Goal: Obtain resource: Download file/media

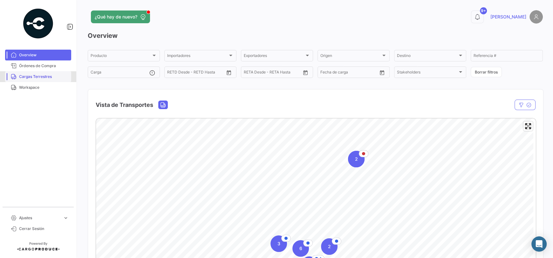
click at [24, 80] on link "Cargas Terrestres" at bounding box center [38, 76] width 66 height 11
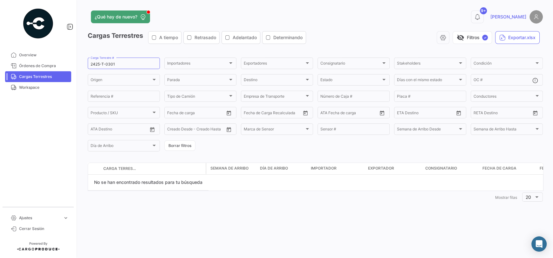
click at [533, 19] on img at bounding box center [536, 16] width 13 height 13
click at [116, 64] on input "2425-T-0301" at bounding box center [124, 64] width 66 height 4
click at [95, 63] on input "2425-T-0303" at bounding box center [124, 64] width 66 height 4
drag, startPoint x: 100, startPoint y: 61, endPoint x: 99, endPoint y: 65, distance: 3.6
click at [99, 62] on div "2525-T-0303 Carga Terrestre #" at bounding box center [124, 63] width 66 height 12
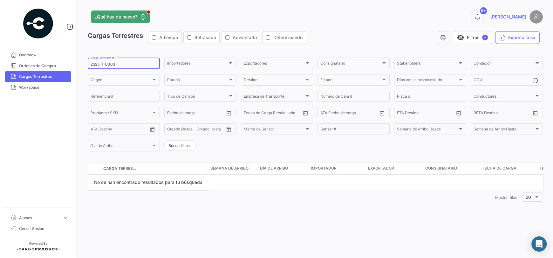
click at [99, 65] on input "2525-T-0303" at bounding box center [124, 64] width 66 height 4
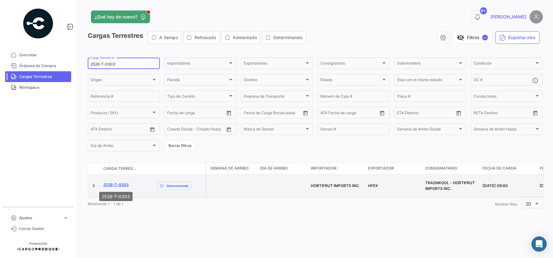
type input "2526-T-0303"
click at [121, 185] on link "2526-T-0303" at bounding box center [115, 185] width 25 height 6
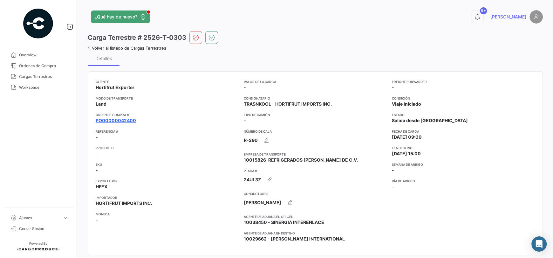
click at [128, 122] on link "PO00000042400" at bounding box center [116, 120] width 40 height 6
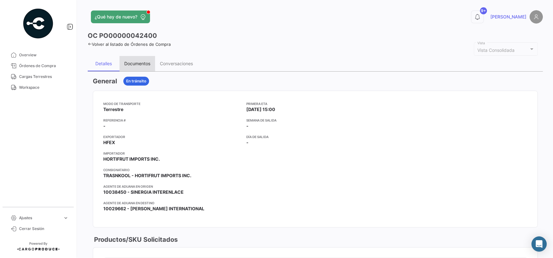
click at [140, 67] on div "Documentos" at bounding box center [138, 63] width 36 height 15
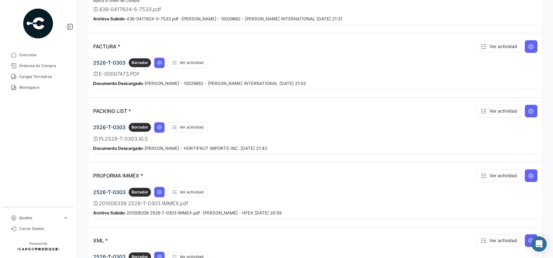
scroll to position [357, 0]
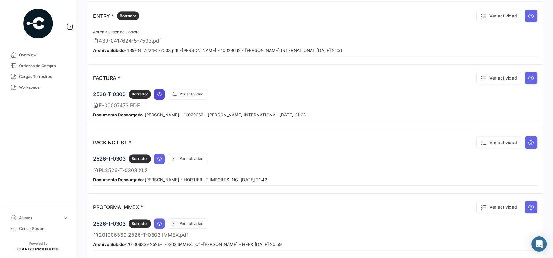
click at [160, 93] on icon at bounding box center [159, 94] width 5 height 5
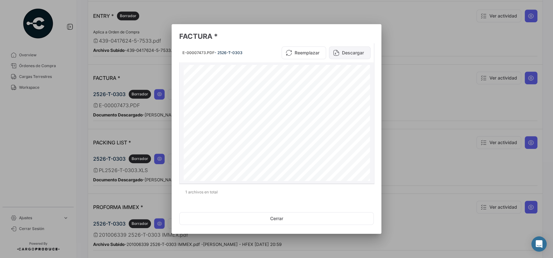
click at [349, 55] on button "Descargar" at bounding box center [350, 52] width 42 height 13
click at [296, 220] on button "Cerrar" at bounding box center [276, 218] width 195 height 13
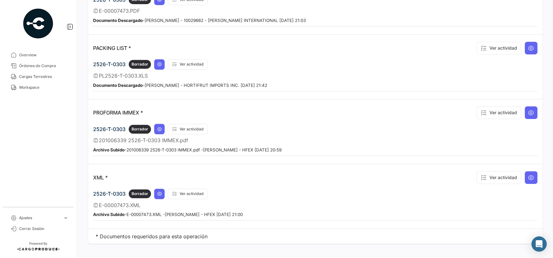
scroll to position [452, 0]
click at [158, 190] on icon at bounding box center [159, 192] width 5 height 5
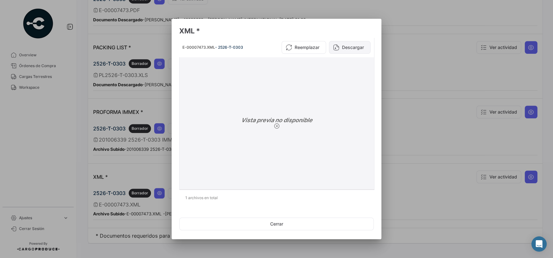
click at [347, 49] on button "Descargar" at bounding box center [350, 47] width 42 height 13
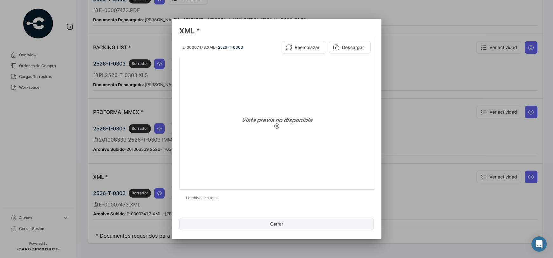
click at [288, 224] on button "Cerrar" at bounding box center [276, 223] width 195 height 13
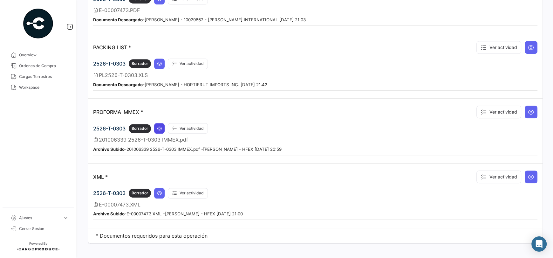
click at [159, 126] on icon at bounding box center [159, 128] width 5 height 5
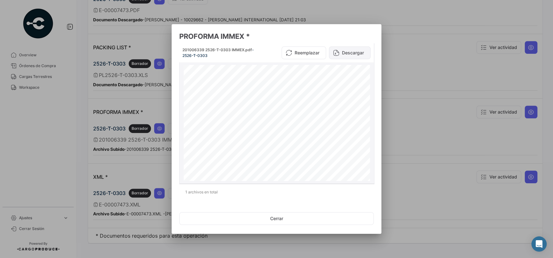
click at [351, 55] on button "Descargar" at bounding box center [350, 52] width 42 height 13
click at [293, 219] on button "Cerrar" at bounding box center [276, 218] width 195 height 13
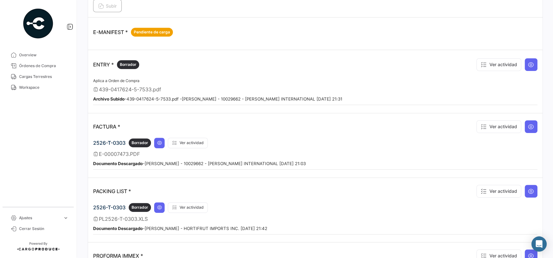
scroll to position [293, 0]
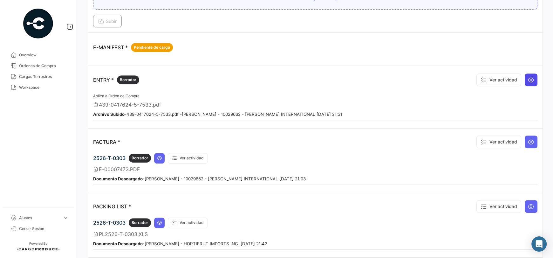
click at [528, 77] on icon at bounding box center [531, 80] width 6 height 6
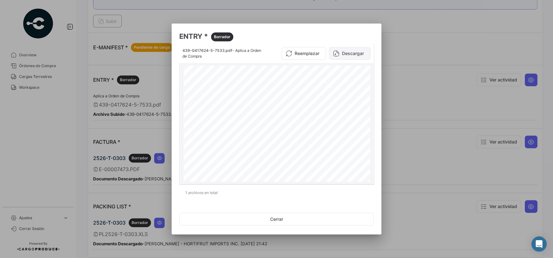
click at [356, 53] on button "Descargar" at bounding box center [350, 53] width 42 height 13
click at [284, 221] on button "Cerrar" at bounding box center [276, 219] width 195 height 13
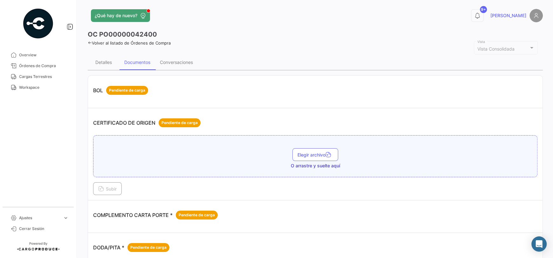
scroll to position [0, 0]
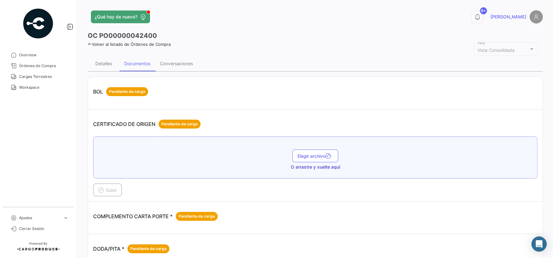
click at [108, 46] on link "Volver al listado de Órdenes de Compra" at bounding box center [129, 44] width 83 height 5
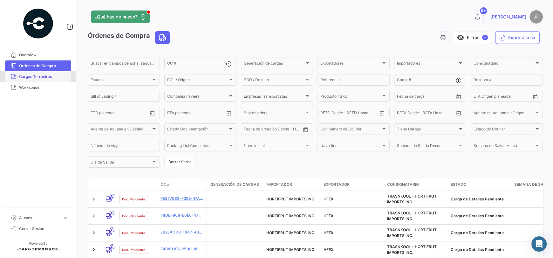
click at [50, 76] on span "Cargas Terrestres" at bounding box center [44, 77] width 50 height 6
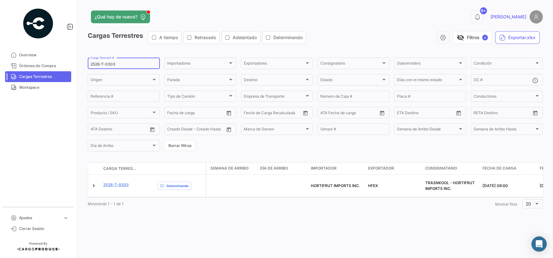
click at [115, 65] on input "2526-T-0303" at bounding box center [124, 64] width 66 height 4
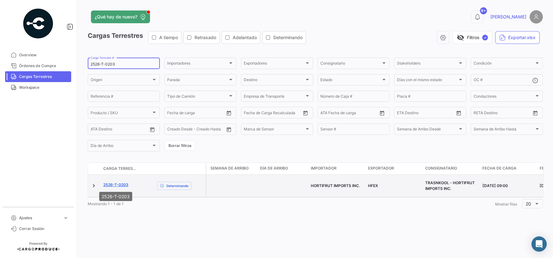
type input "2526-T-0203"
click at [122, 185] on link "2526-T-0203" at bounding box center [115, 185] width 25 height 6
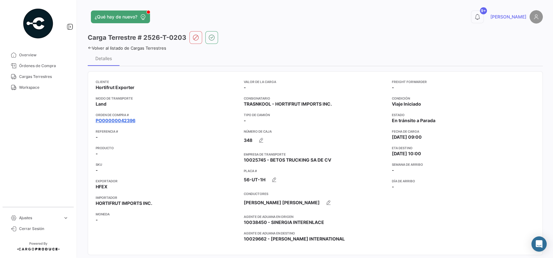
click at [134, 119] on link "PO00000042396" at bounding box center [116, 120] width 40 height 6
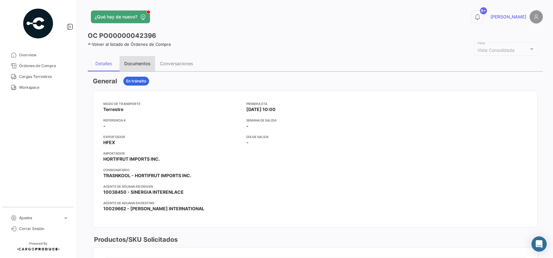
click at [141, 65] on div "Documentos" at bounding box center [137, 63] width 26 height 5
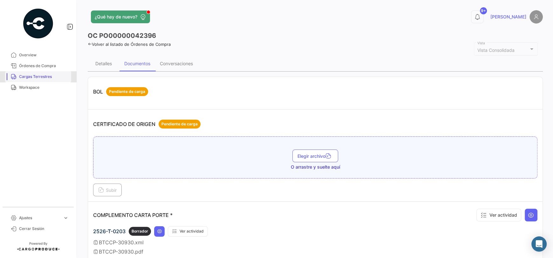
click at [41, 75] on span "Cargas Terrestres" at bounding box center [44, 77] width 50 height 6
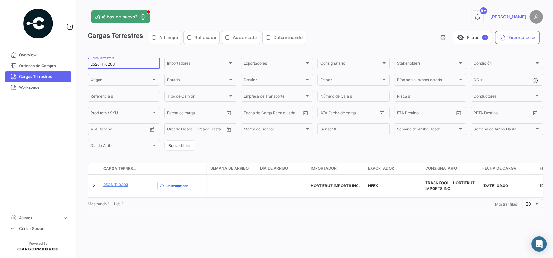
click at [116, 62] on input "2526-T-0203" at bounding box center [124, 64] width 66 height 4
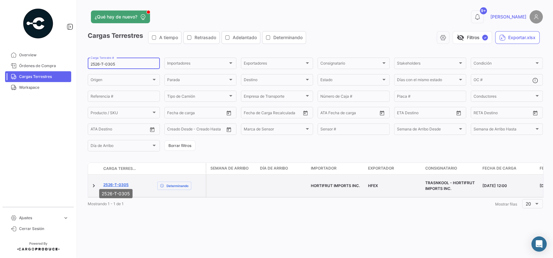
type input "2526-T-0305"
click at [122, 182] on link "2526-T-0305" at bounding box center [115, 185] width 25 height 6
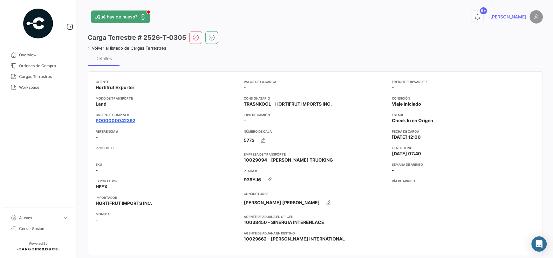
click at [125, 121] on link "PO00000042392" at bounding box center [116, 120] width 40 height 6
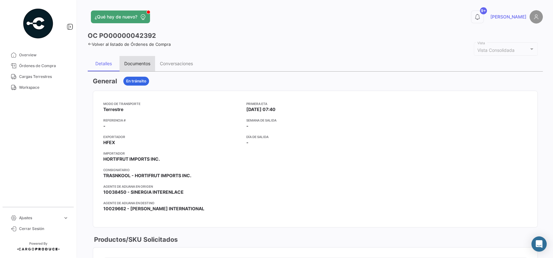
click at [135, 65] on div "Documentos" at bounding box center [137, 63] width 26 height 5
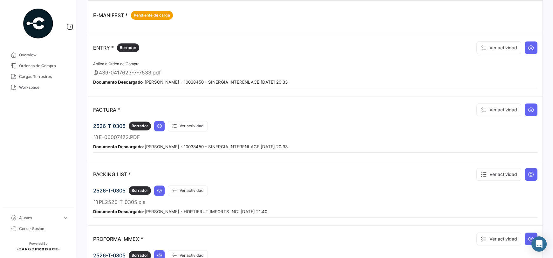
scroll to position [325, 0]
click at [528, 111] on icon at bounding box center [531, 110] width 6 height 6
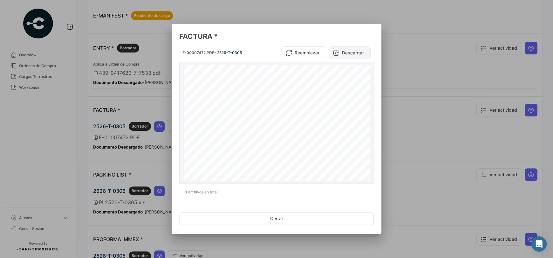
click at [356, 56] on button "Descargar" at bounding box center [350, 52] width 42 height 13
click at [294, 222] on button "Cerrar" at bounding box center [276, 218] width 195 height 13
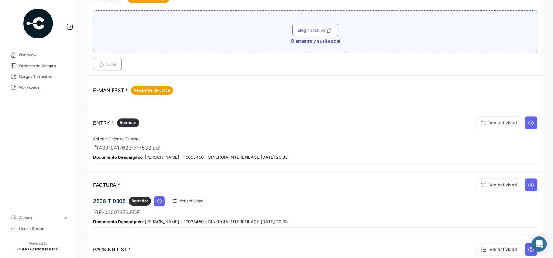
scroll to position [254, 0]
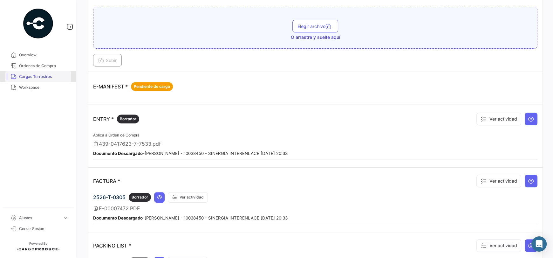
click at [42, 76] on span "Cargas Terrestres" at bounding box center [44, 77] width 50 height 6
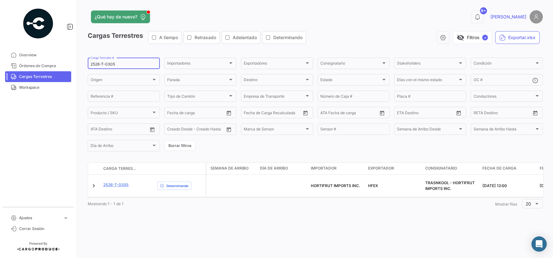
click at [119, 63] on input "2526-T-0305" at bounding box center [124, 64] width 66 height 4
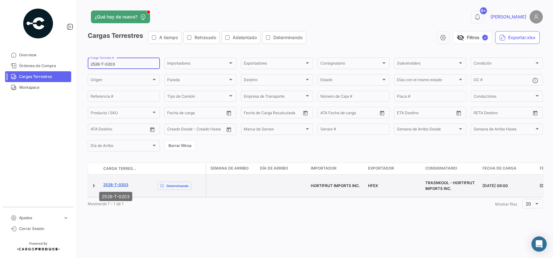
type input "2526-T-0203"
click at [124, 184] on link "2526-T-0203" at bounding box center [115, 185] width 25 height 6
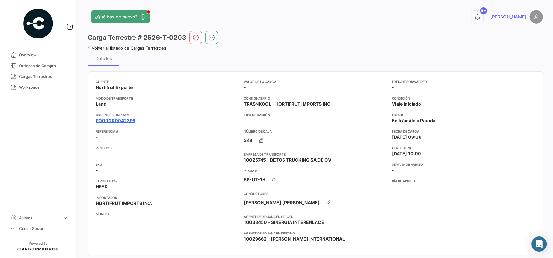
click at [122, 122] on link "PO00000042396" at bounding box center [116, 120] width 40 height 6
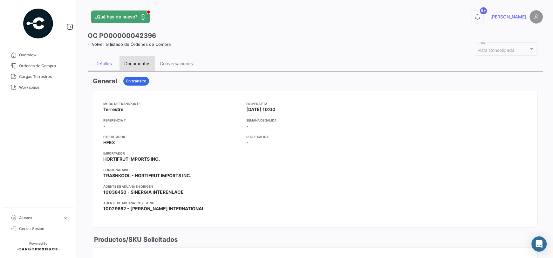
click at [130, 65] on div "Documentos" at bounding box center [137, 63] width 26 height 5
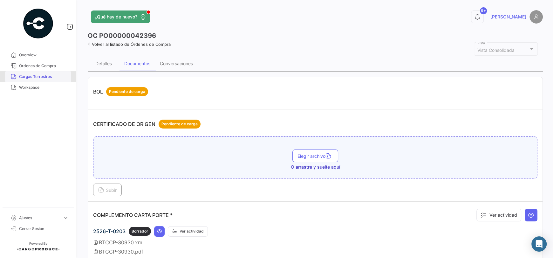
click at [46, 72] on link "Cargas Terrestres" at bounding box center [38, 76] width 66 height 11
